Goal: Information Seeking & Learning: Learn about a topic

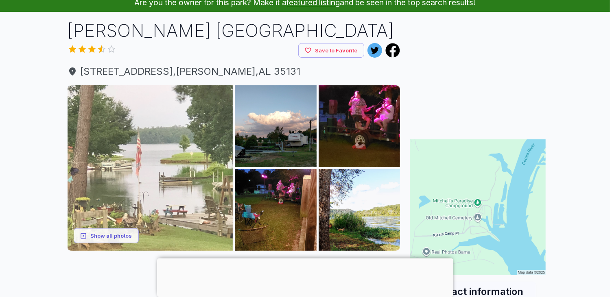
scroll to position [81, 0]
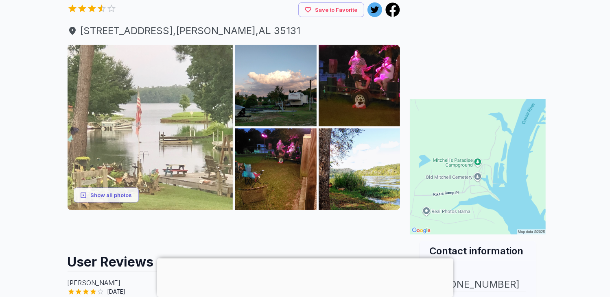
click at [153, 109] on img at bounding box center [151, 128] width 166 height 166
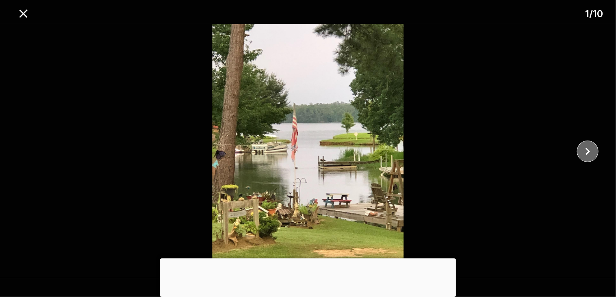
click at [588, 152] on icon "close" at bounding box center [588, 151] width 14 height 14
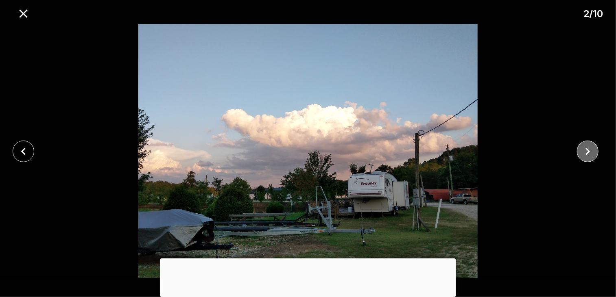
click at [588, 152] on icon "close" at bounding box center [588, 151] width 14 height 14
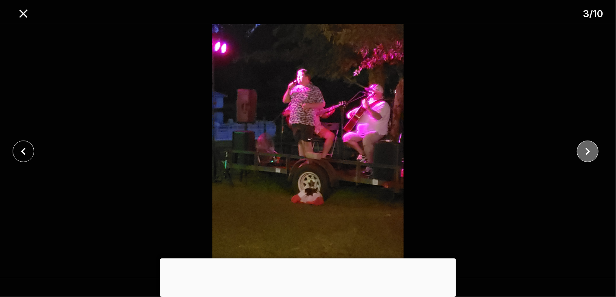
click at [588, 152] on icon "close" at bounding box center [588, 151] width 14 height 14
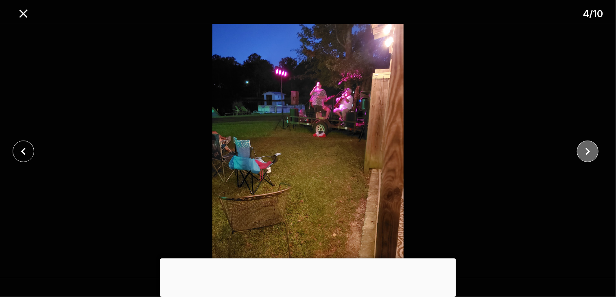
click at [588, 152] on icon "close" at bounding box center [588, 151] width 14 height 14
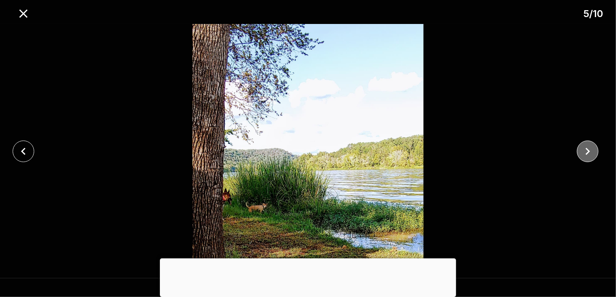
click at [588, 152] on icon "close" at bounding box center [588, 151] width 14 height 14
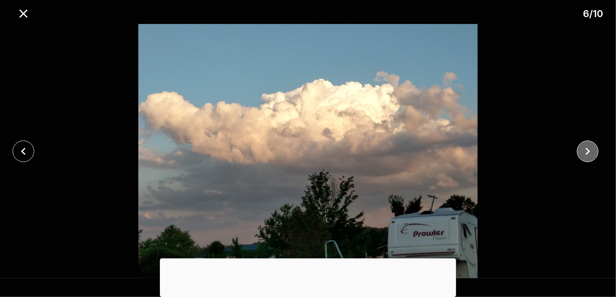
click at [588, 152] on icon "close" at bounding box center [588, 151] width 14 height 14
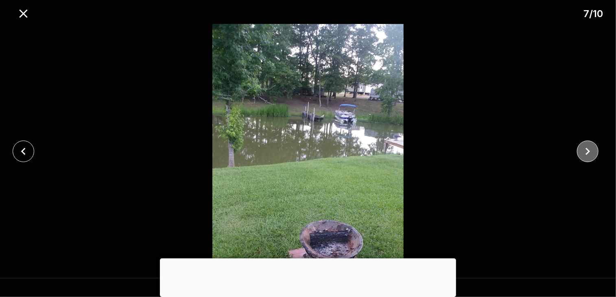
click at [588, 152] on icon "close" at bounding box center [588, 151] width 14 height 14
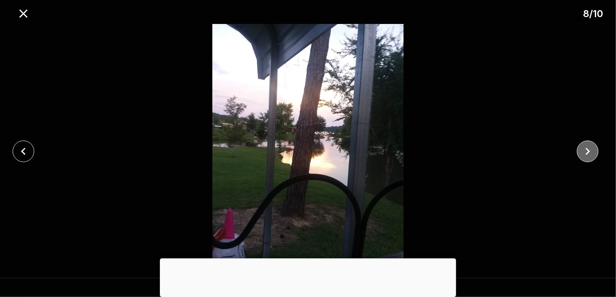
click at [588, 152] on icon "close" at bounding box center [588, 151] width 14 height 14
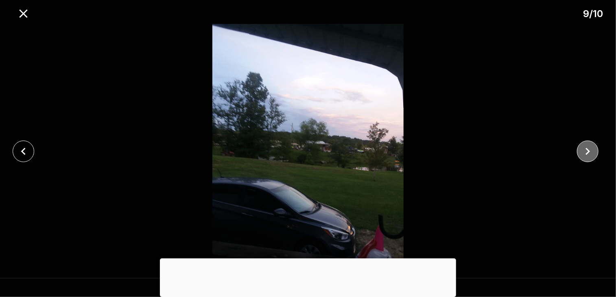
click at [588, 152] on icon "close" at bounding box center [588, 151] width 14 height 14
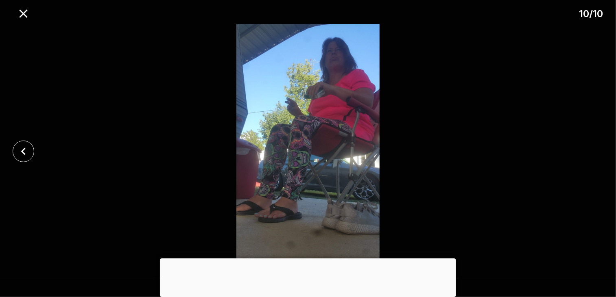
click at [588, 152] on div at bounding box center [308, 151] width 616 height 255
drag, startPoint x: 33, startPoint y: 14, endPoint x: 28, endPoint y: 14, distance: 4.9
click at [33, 14] on button "close" at bounding box center [23, 13] width 21 height 21
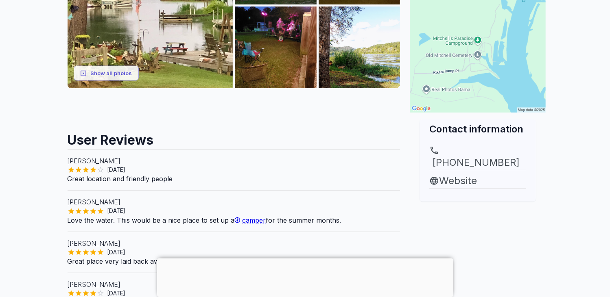
scroll to position [244, 0]
